Goal: Navigation & Orientation: Go to known website

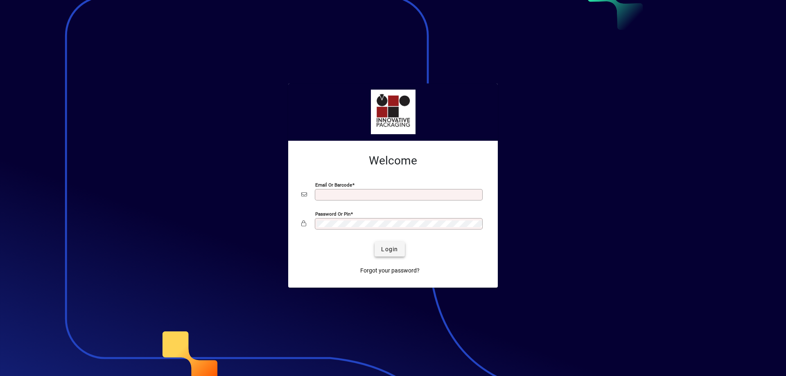
type input "**********"
click at [385, 248] on span "Login" at bounding box center [389, 249] width 17 height 9
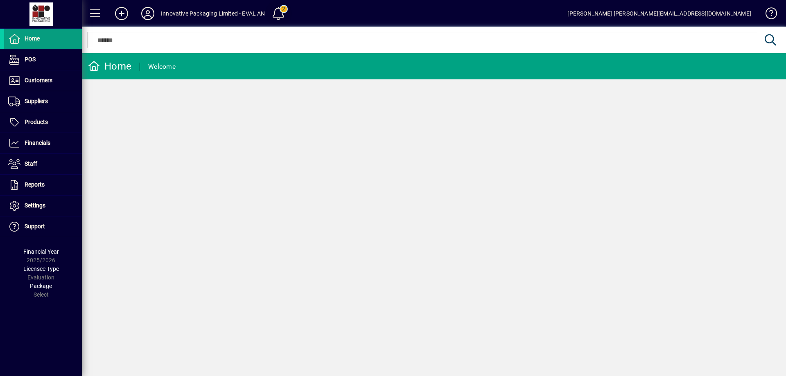
click at [281, 11] on span at bounding box center [278, 14] width 20 height 20
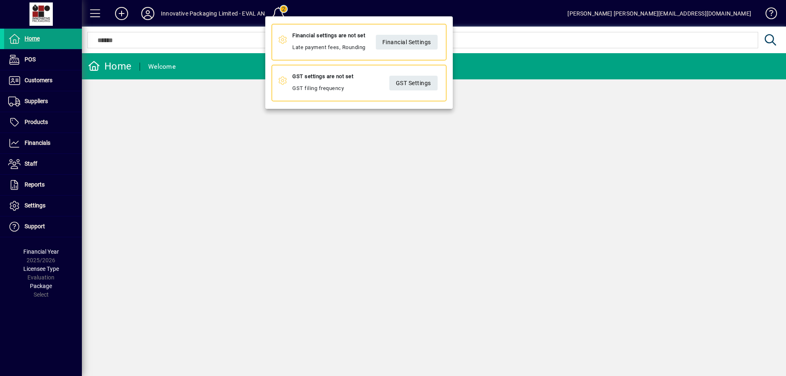
click at [397, 162] on div at bounding box center [393, 188] width 786 height 376
